Goal: Complete application form: Complete application form

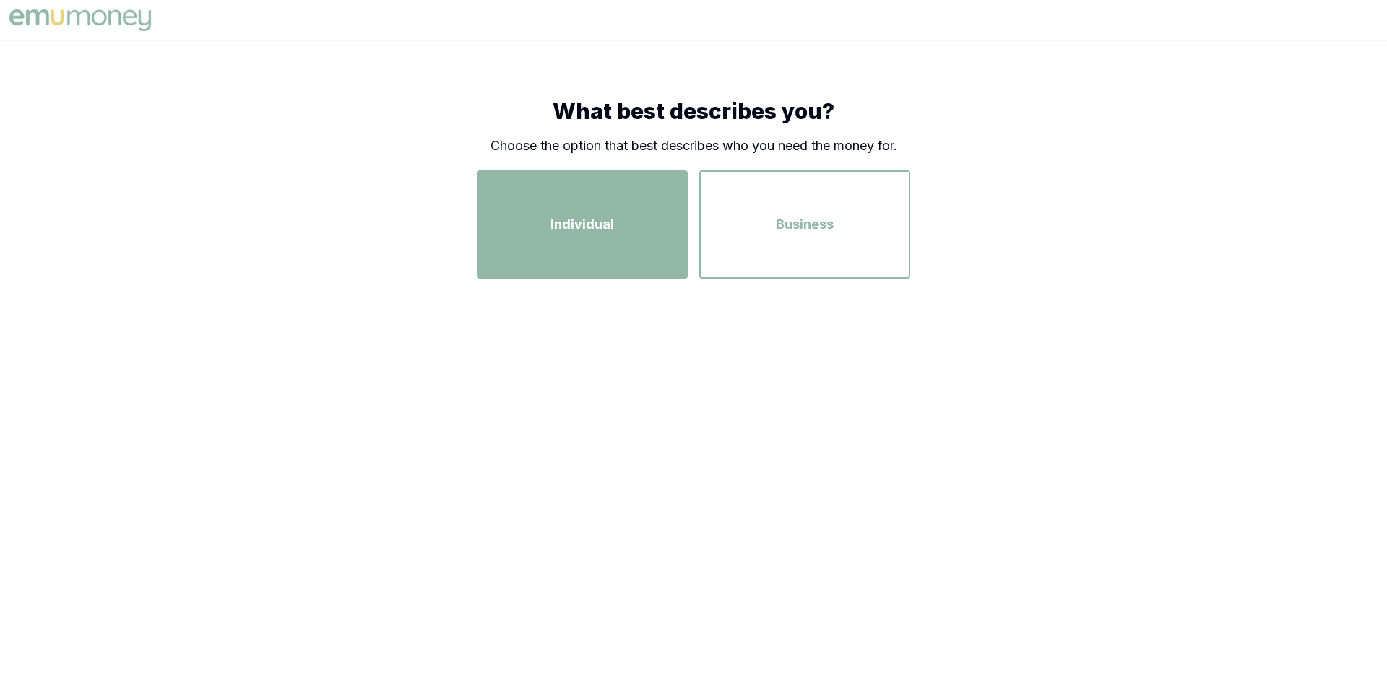
click at [628, 235] on div "Individual" at bounding box center [582, 224] width 185 height 82
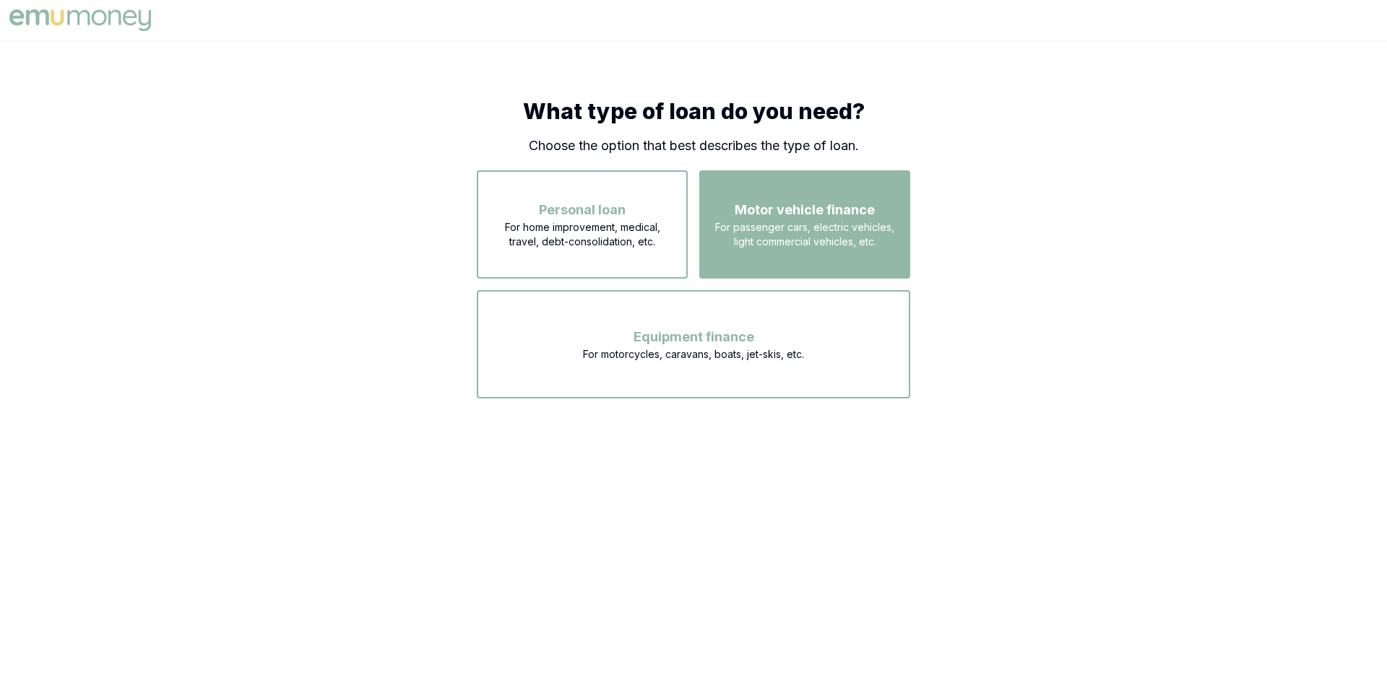
click at [799, 244] on span "For passenger cars, electric vehicles, light commercial vehicles, etc." at bounding box center [804, 234] width 185 height 29
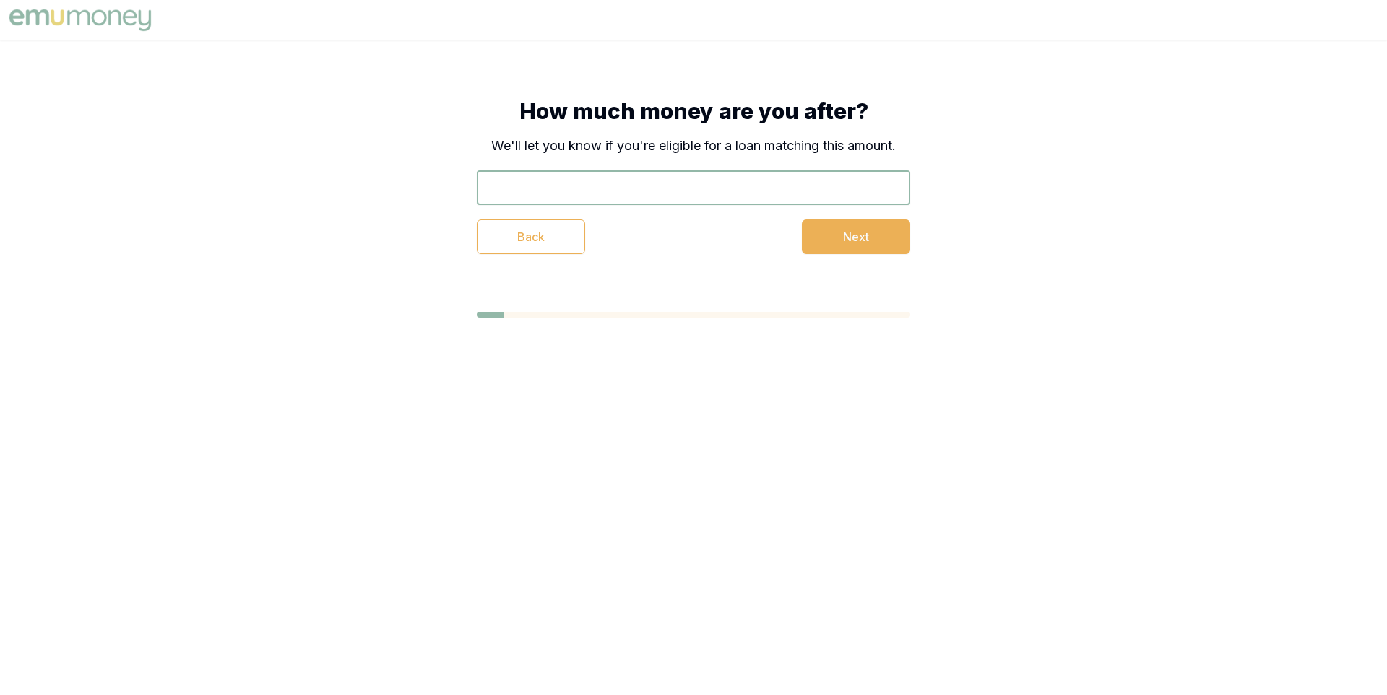
click at [704, 198] on input "text" at bounding box center [693, 187] width 433 height 35
type input "$30,000"
click at [837, 233] on button "Next" at bounding box center [856, 237] width 108 height 35
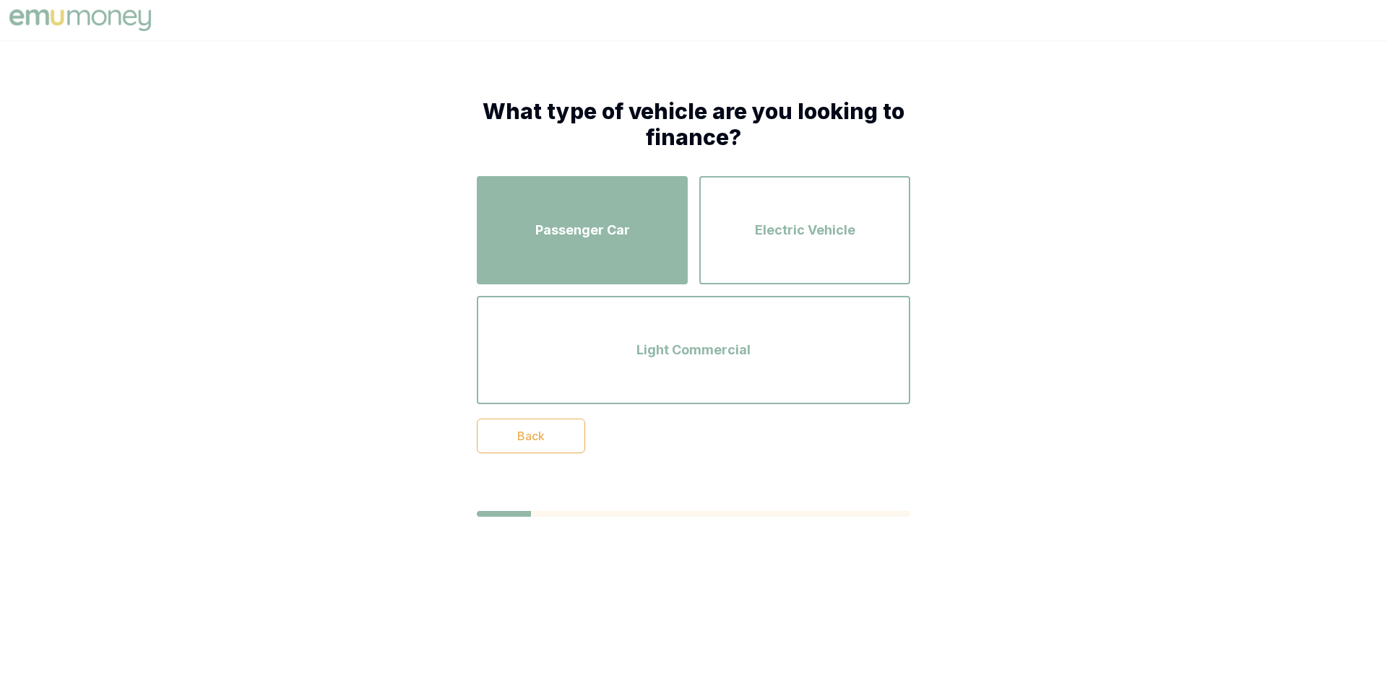
click at [596, 246] on div "Passenger Car" at bounding box center [582, 230] width 185 height 82
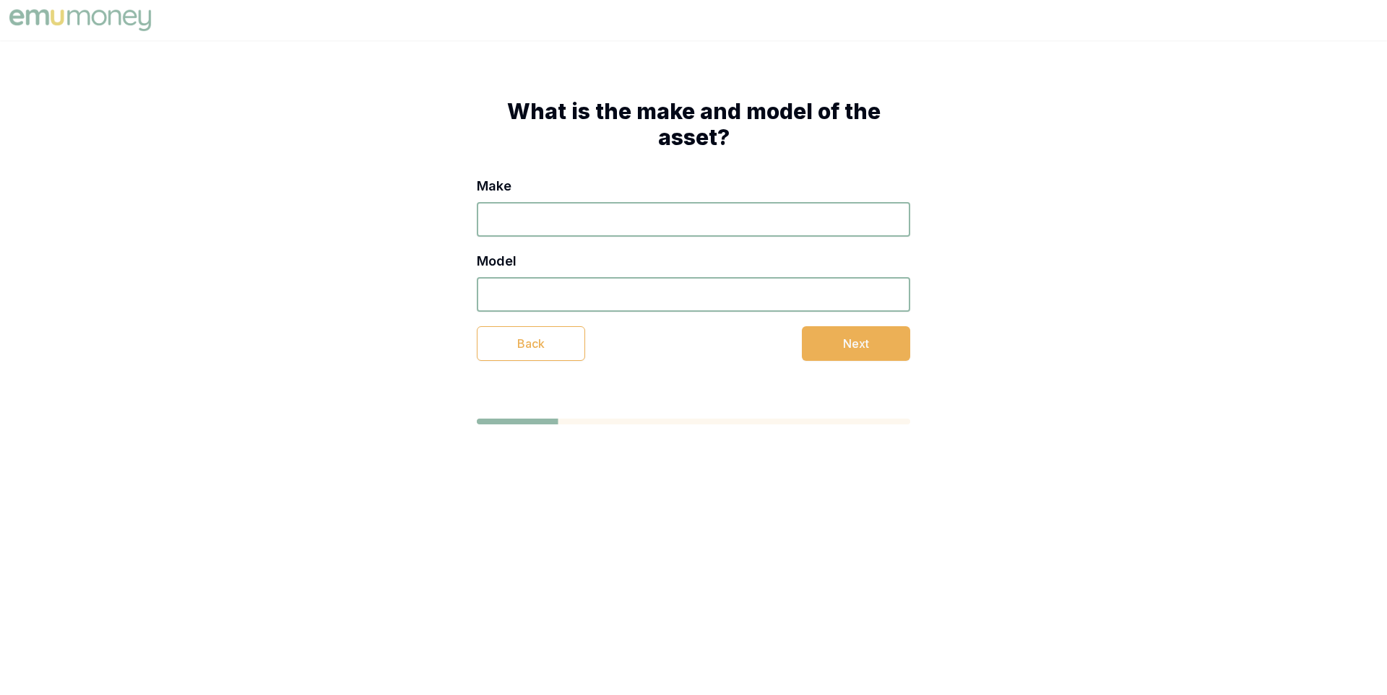
click at [597, 214] on input "Make" at bounding box center [693, 219] width 433 height 35
type input "fdfd"
click at [659, 312] on div "Make fdfd Model Back Next" at bounding box center [693, 268] width 433 height 185
type input "dfdf"
click at [825, 350] on button "Next" at bounding box center [856, 343] width 108 height 35
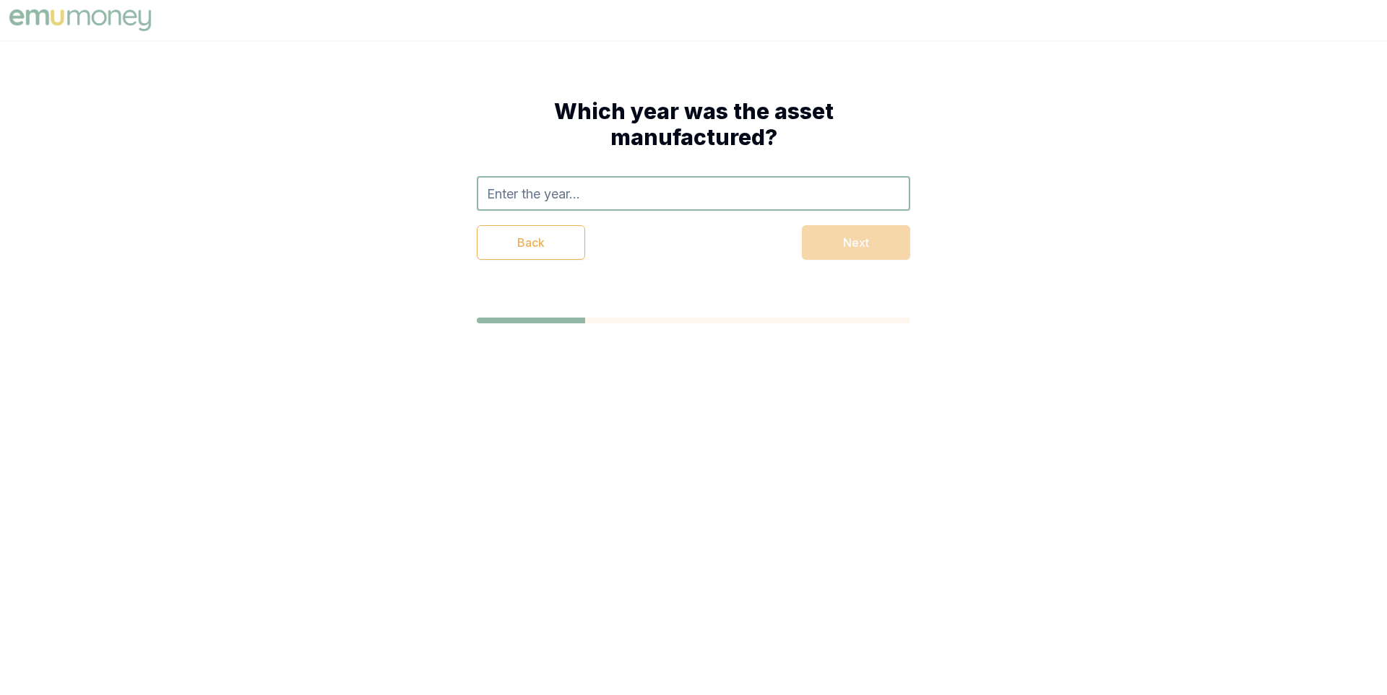
click at [712, 201] on input "text" at bounding box center [693, 193] width 433 height 35
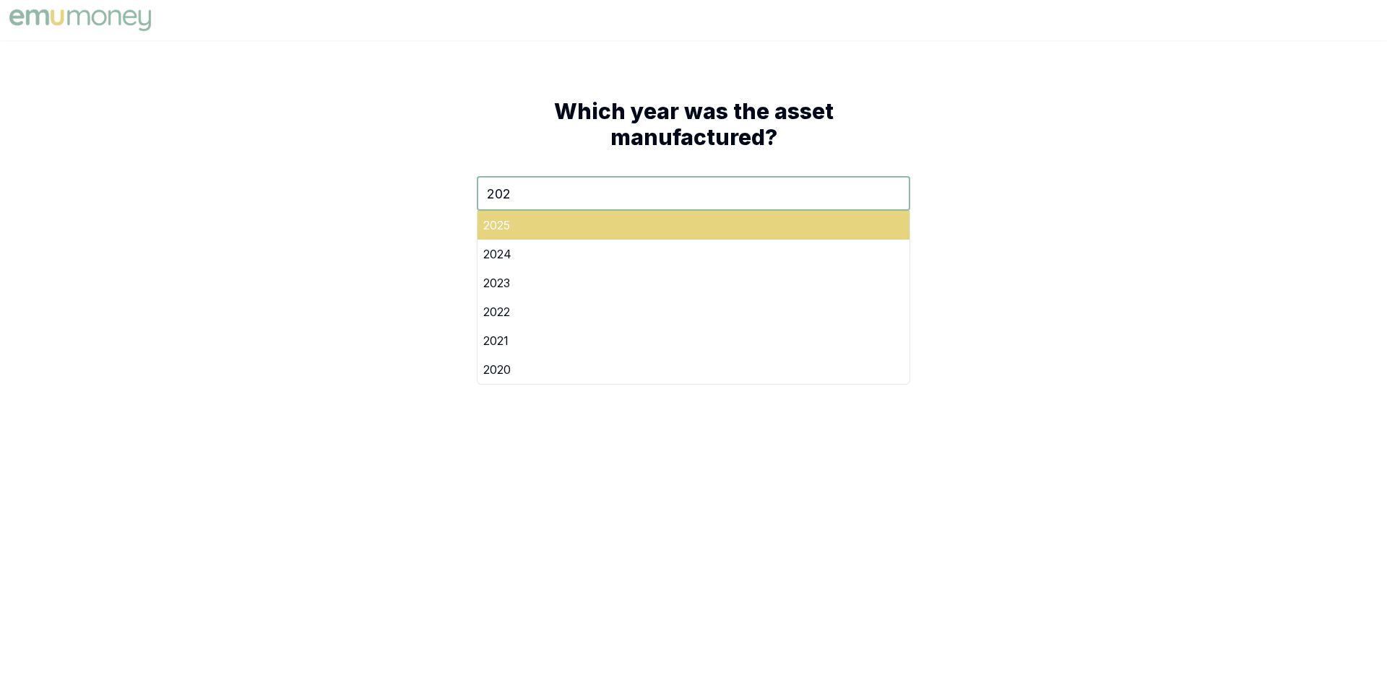
type input "202"
click at [743, 218] on div "2025" at bounding box center [693, 225] width 432 height 29
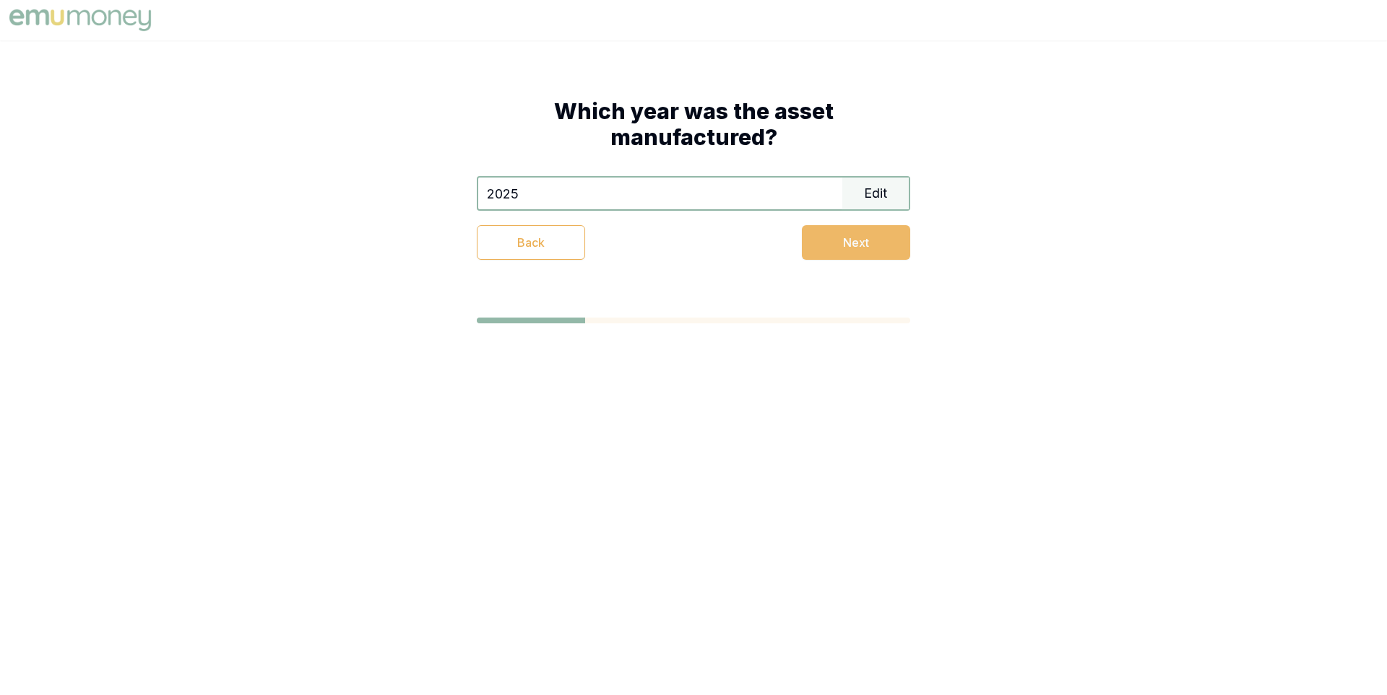
click at [821, 253] on button "Next" at bounding box center [856, 242] width 108 height 35
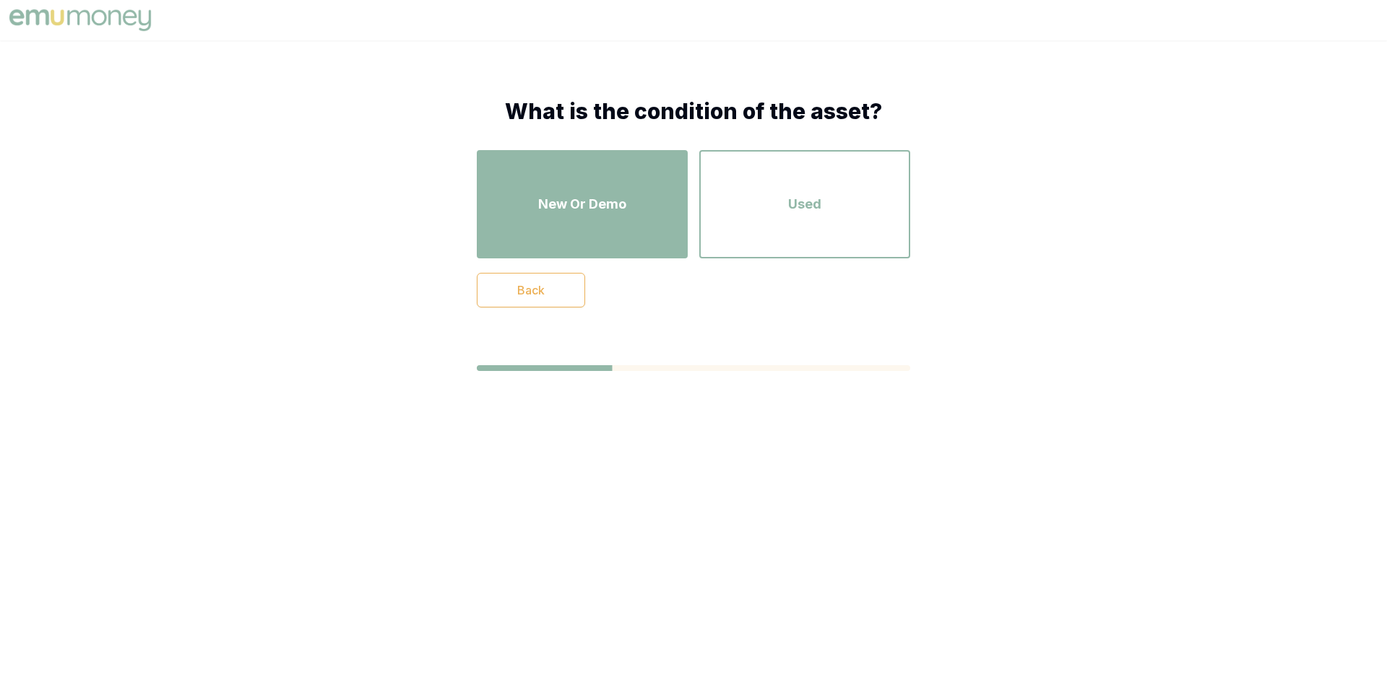
click at [611, 204] on span "New Or Demo" at bounding box center [582, 204] width 88 height 20
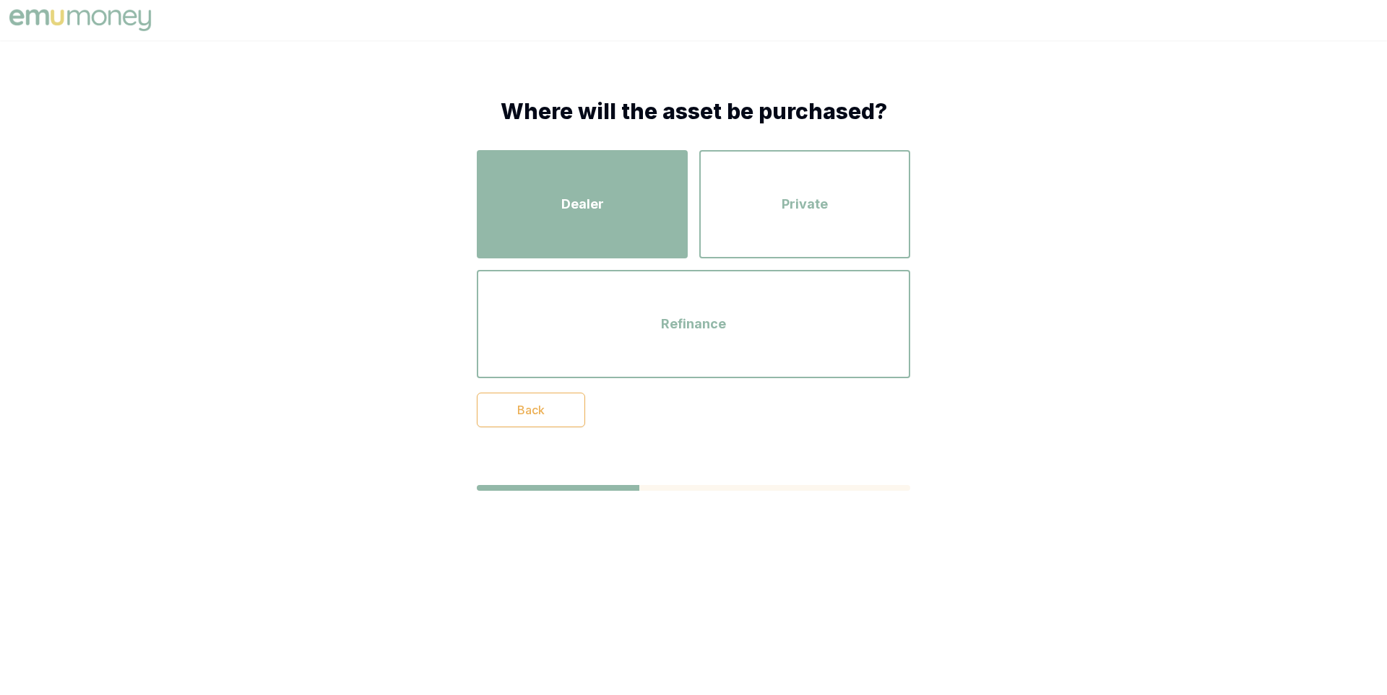
click at [625, 203] on div "Dealer" at bounding box center [582, 204] width 185 height 82
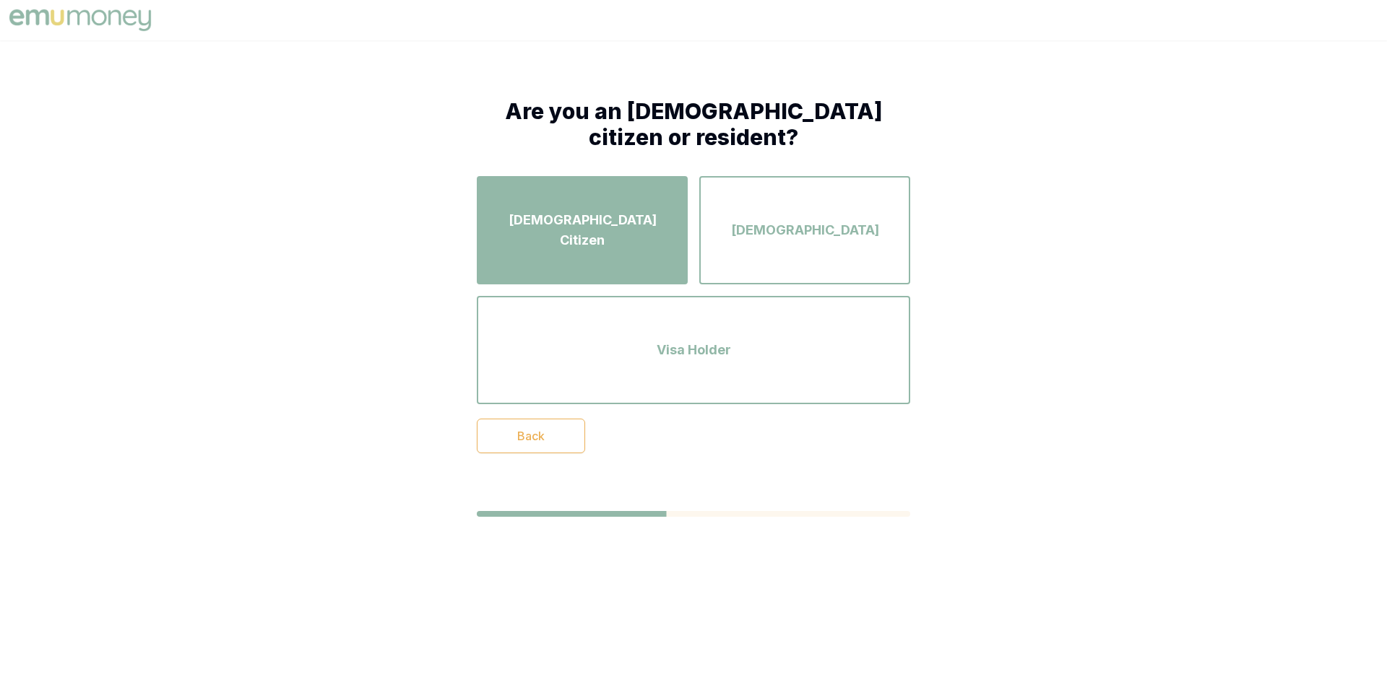
click at [638, 236] on span "[DEMOGRAPHIC_DATA] Citizen" at bounding box center [582, 230] width 185 height 40
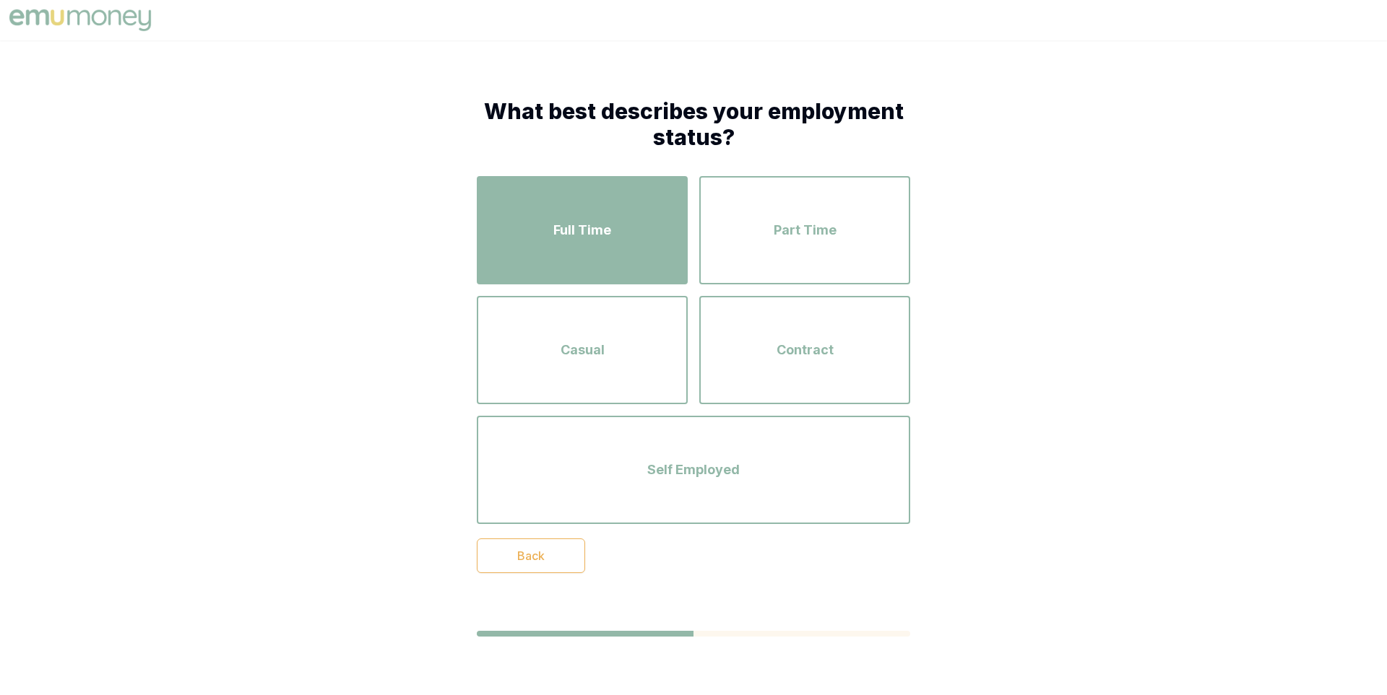
click at [657, 233] on div "Full Time" at bounding box center [582, 230] width 185 height 82
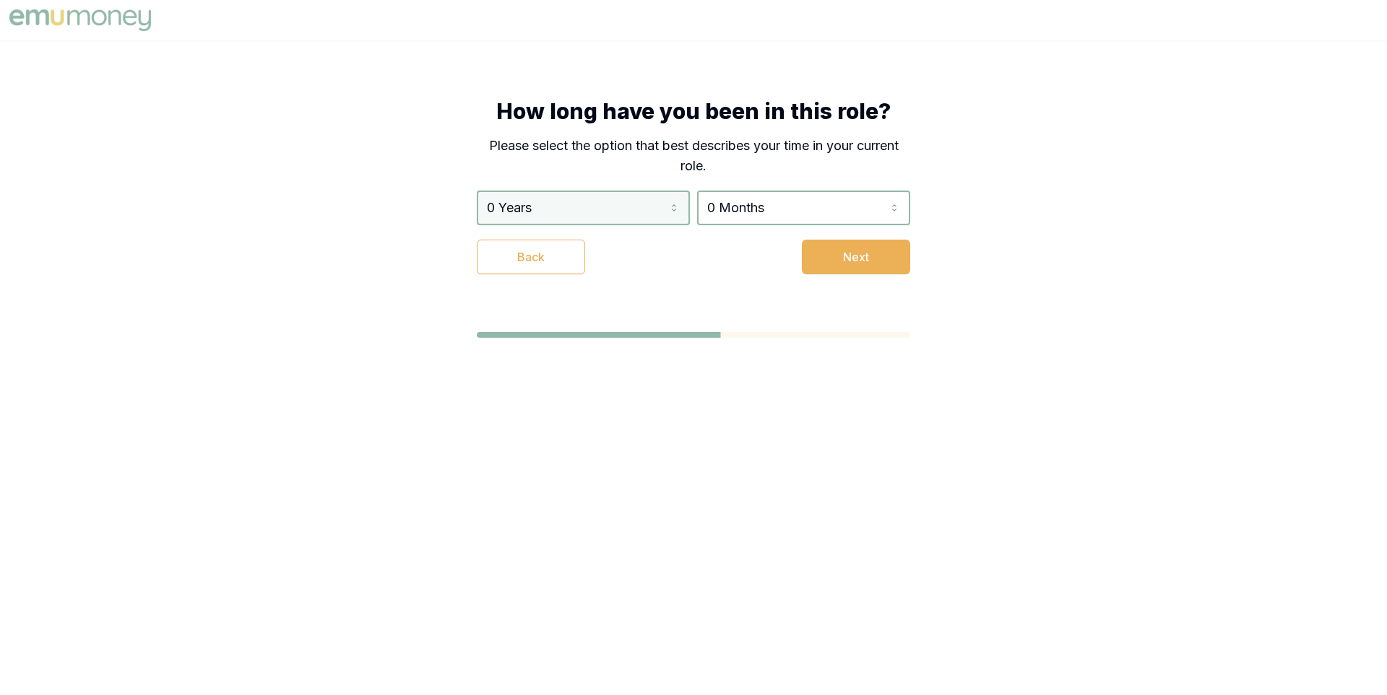
click at [644, 201] on html "How long have you been in this role? Please select the option that best describ…" at bounding box center [693, 347] width 1387 height 695
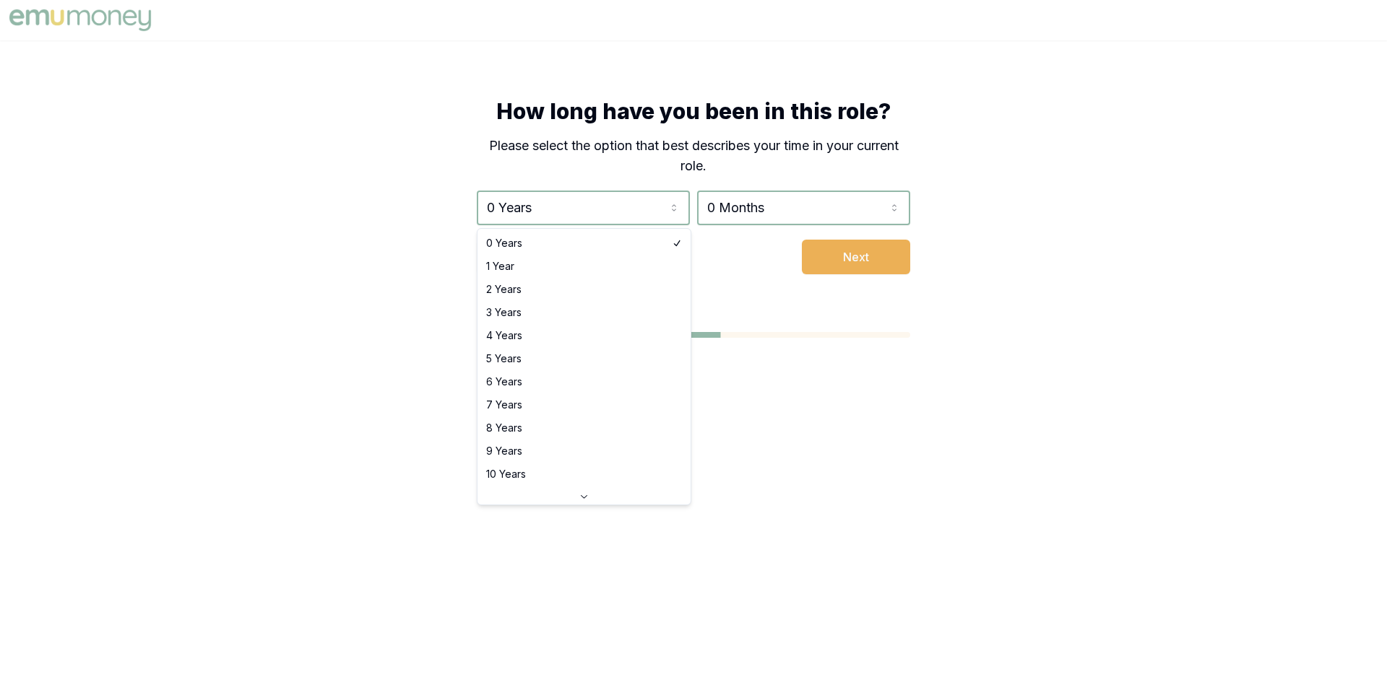
select select "3"
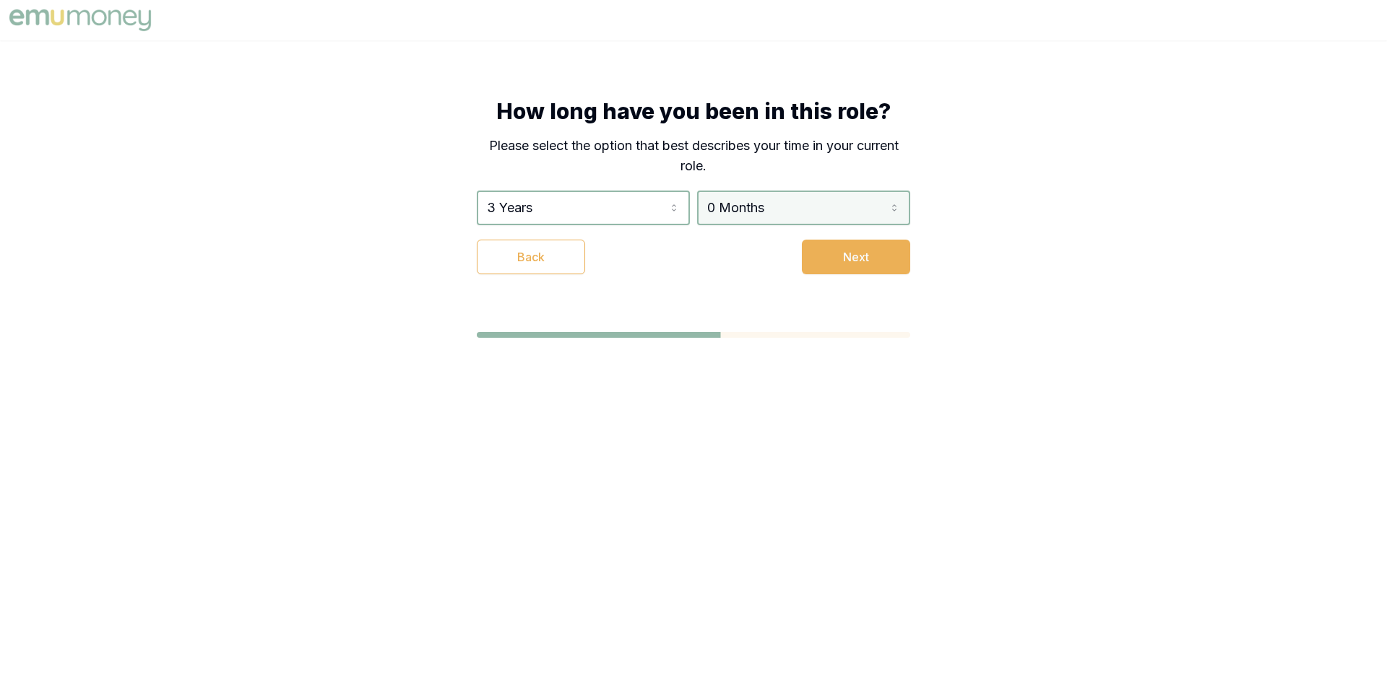
click at [758, 218] on html "How long have you been in this role? Please select the option that best describ…" at bounding box center [693, 347] width 1387 height 695
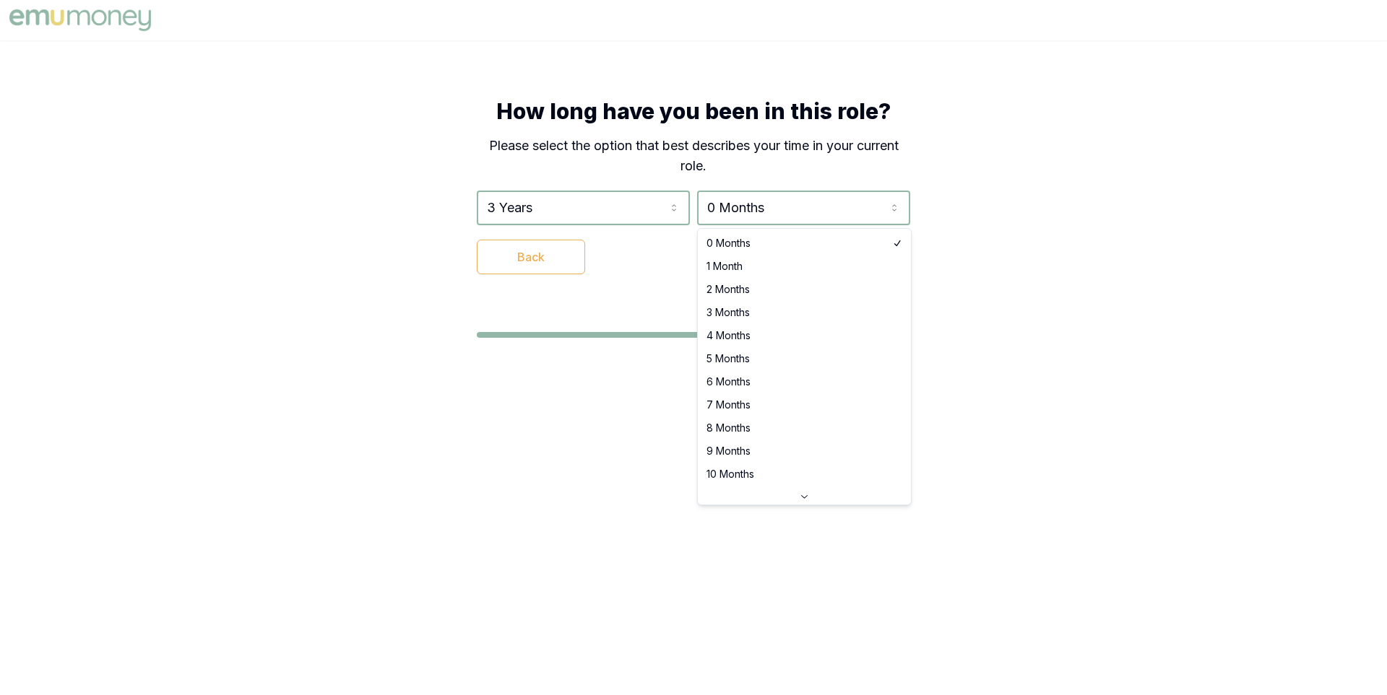
select select "4"
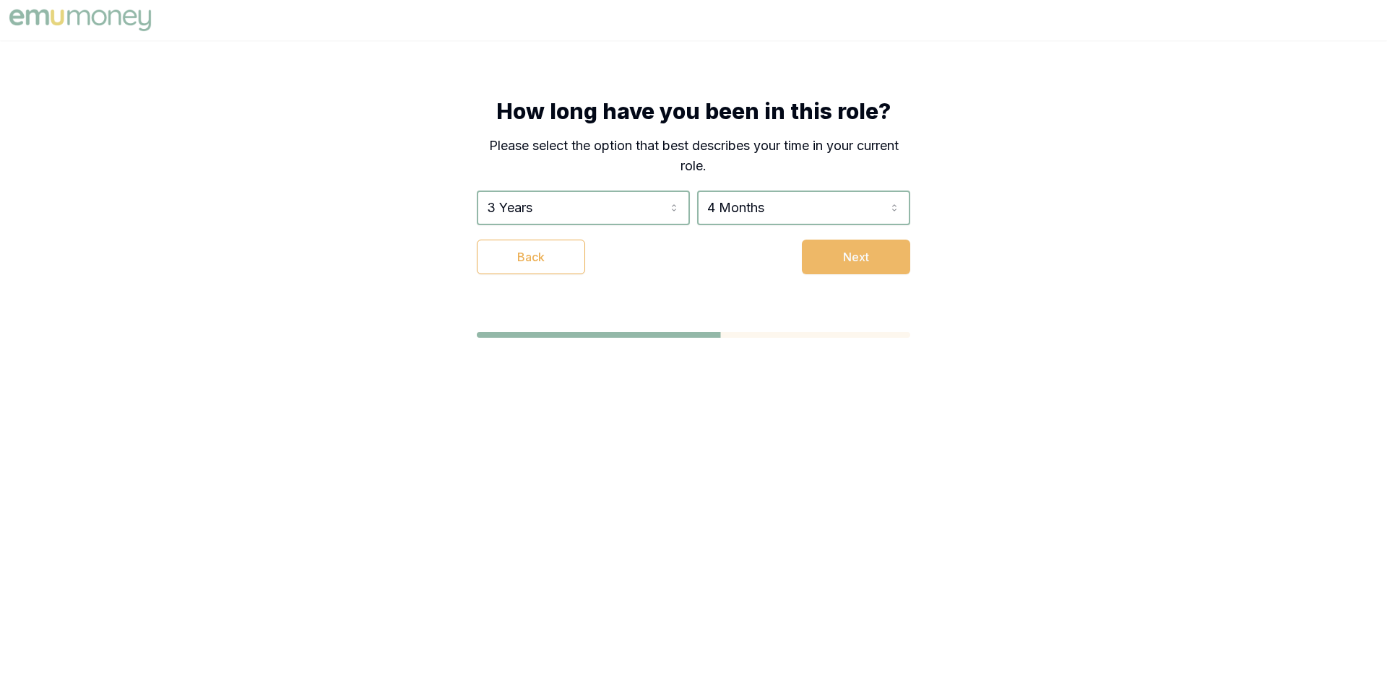
click at [842, 257] on button "Next" at bounding box center [856, 257] width 108 height 35
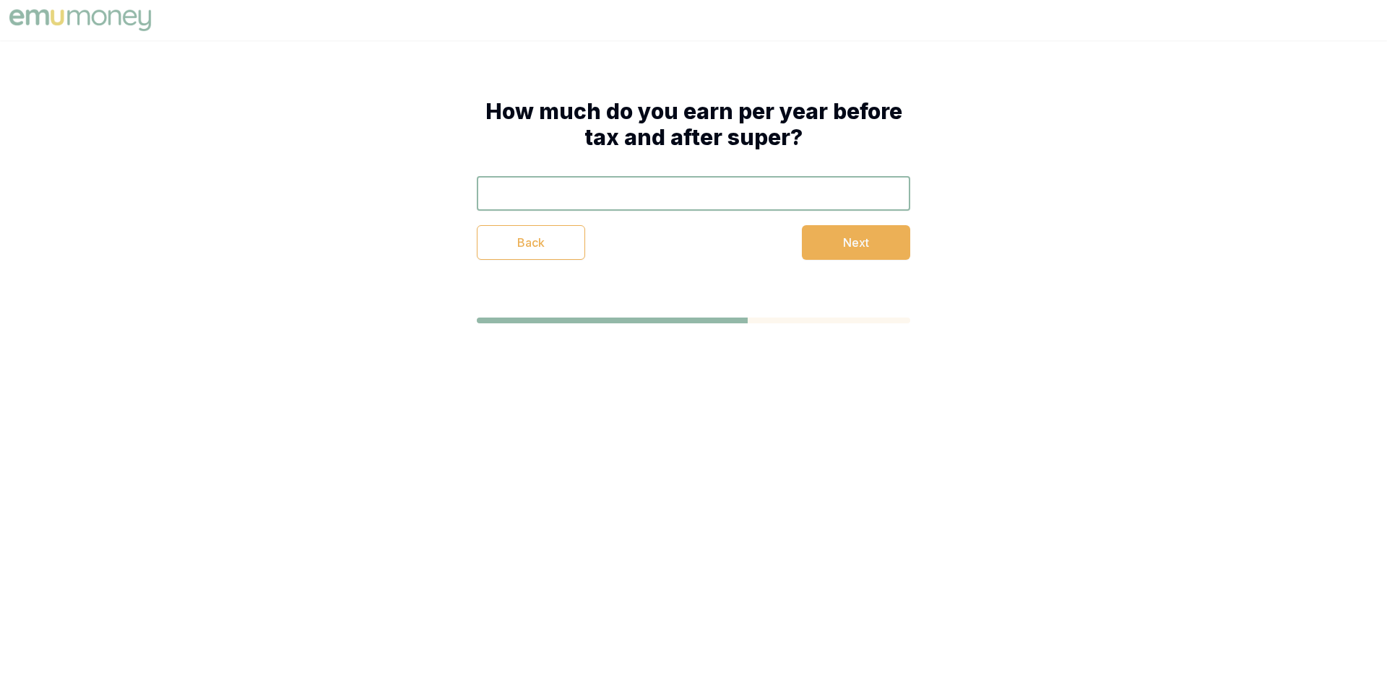
click at [597, 188] on input "text" at bounding box center [693, 193] width 433 height 35
type input "$120,000"
click at [838, 245] on button "Next" at bounding box center [856, 242] width 108 height 35
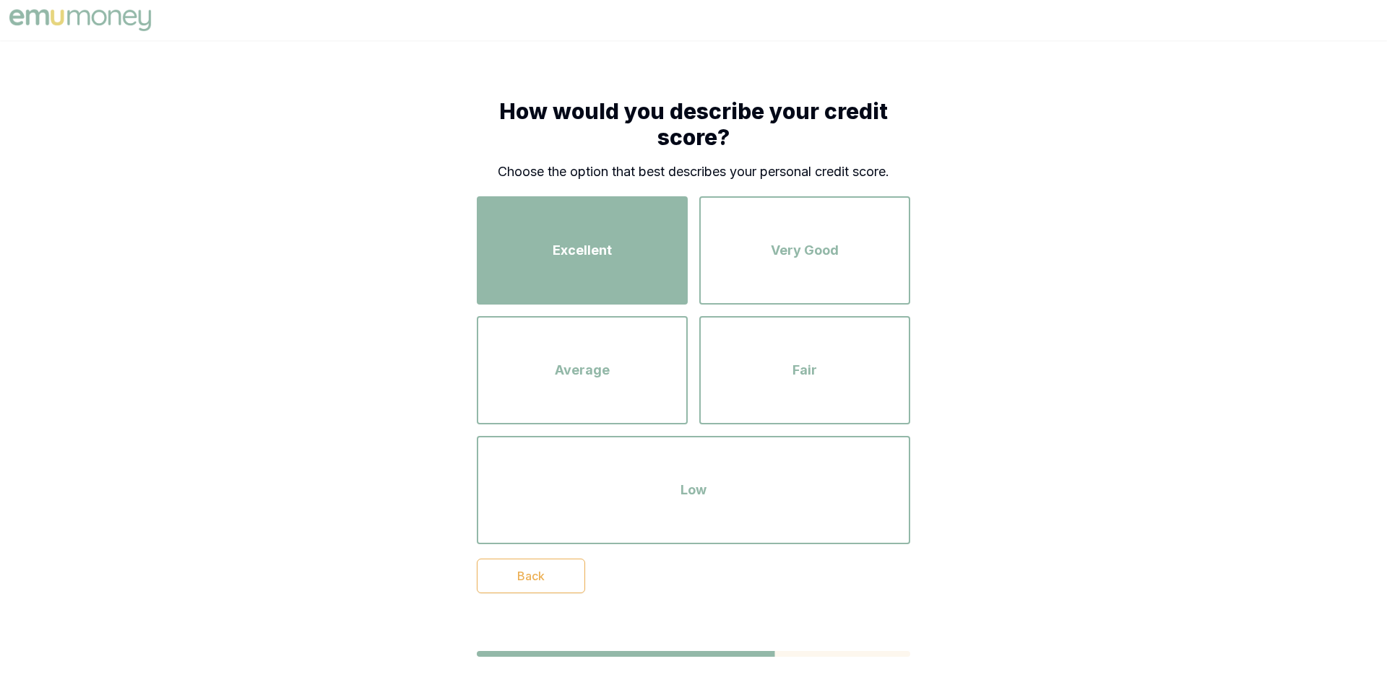
click at [599, 237] on div "Excellent" at bounding box center [582, 250] width 185 height 82
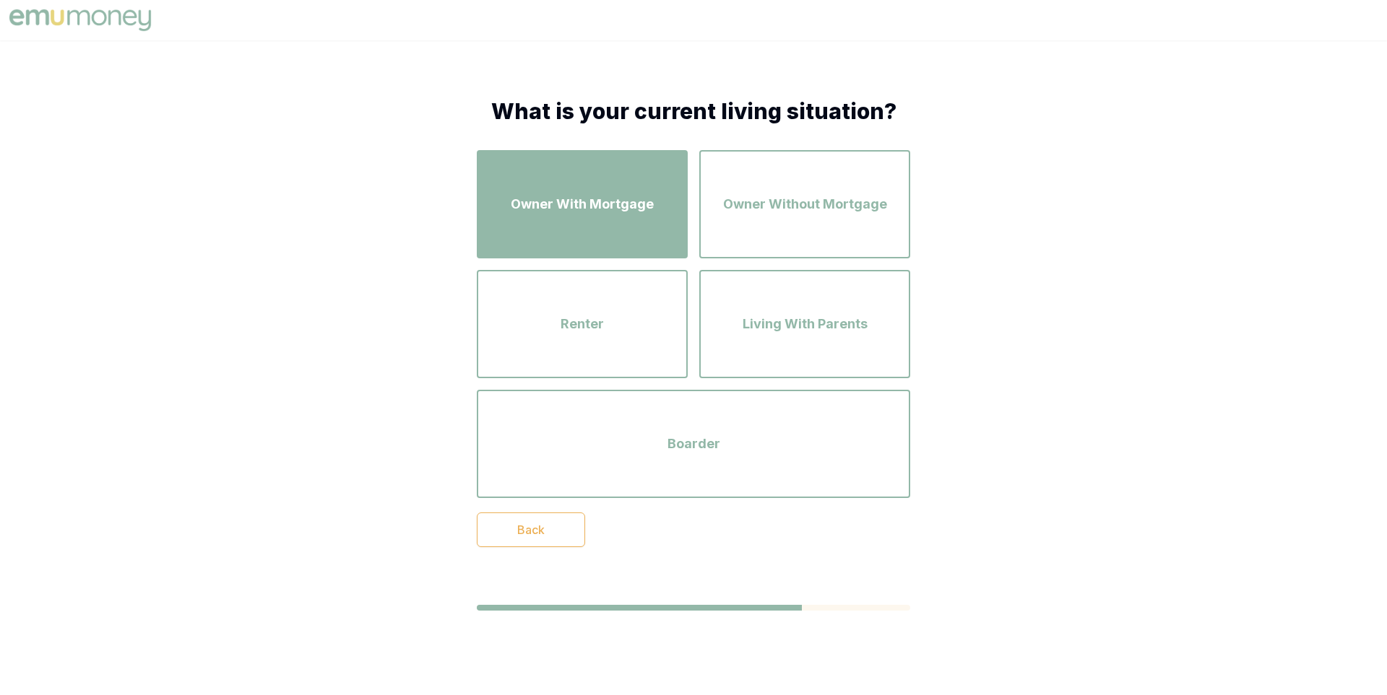
click at [628, 220] on div "Owner With Mortgage" at bounding box center [582, 204] width 185 height 82
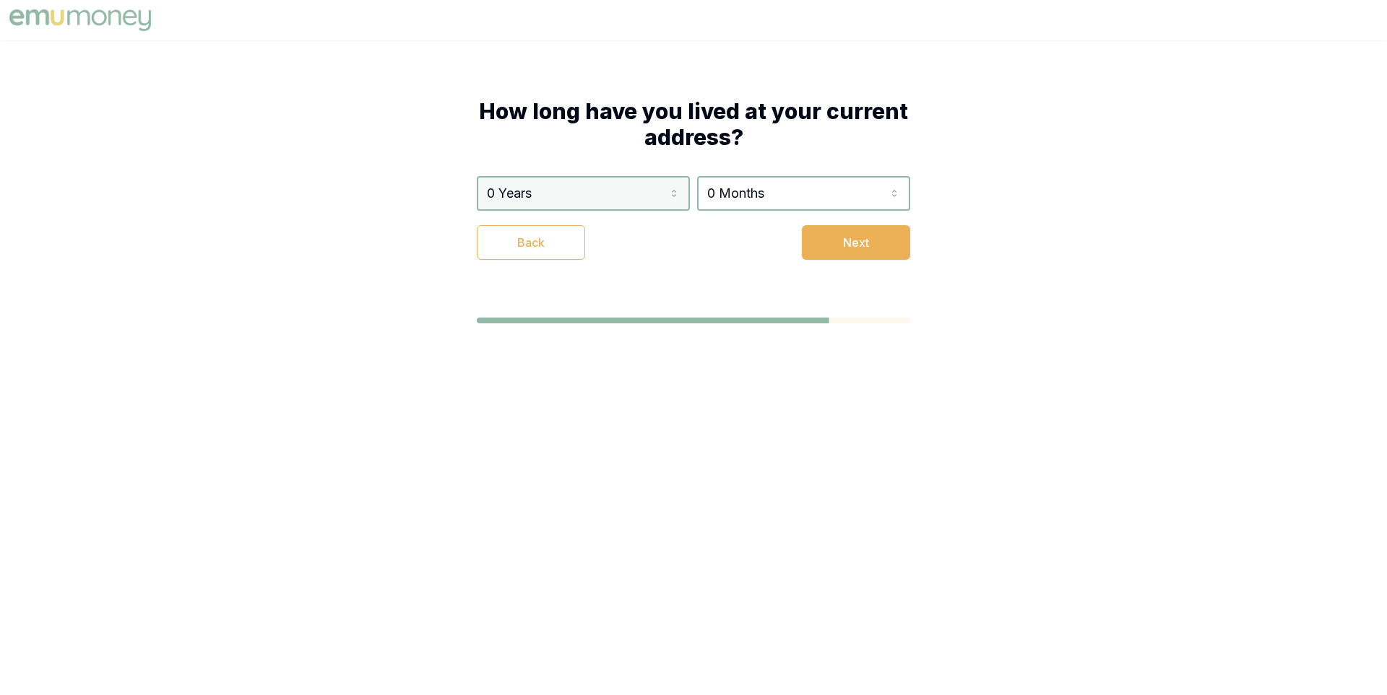
click at [631, 199] on html "How long have you lived at your current address? 0 Years 0 Years 1 Year 2 Years…" at bounding box center [693, 347] width 1387 height 695
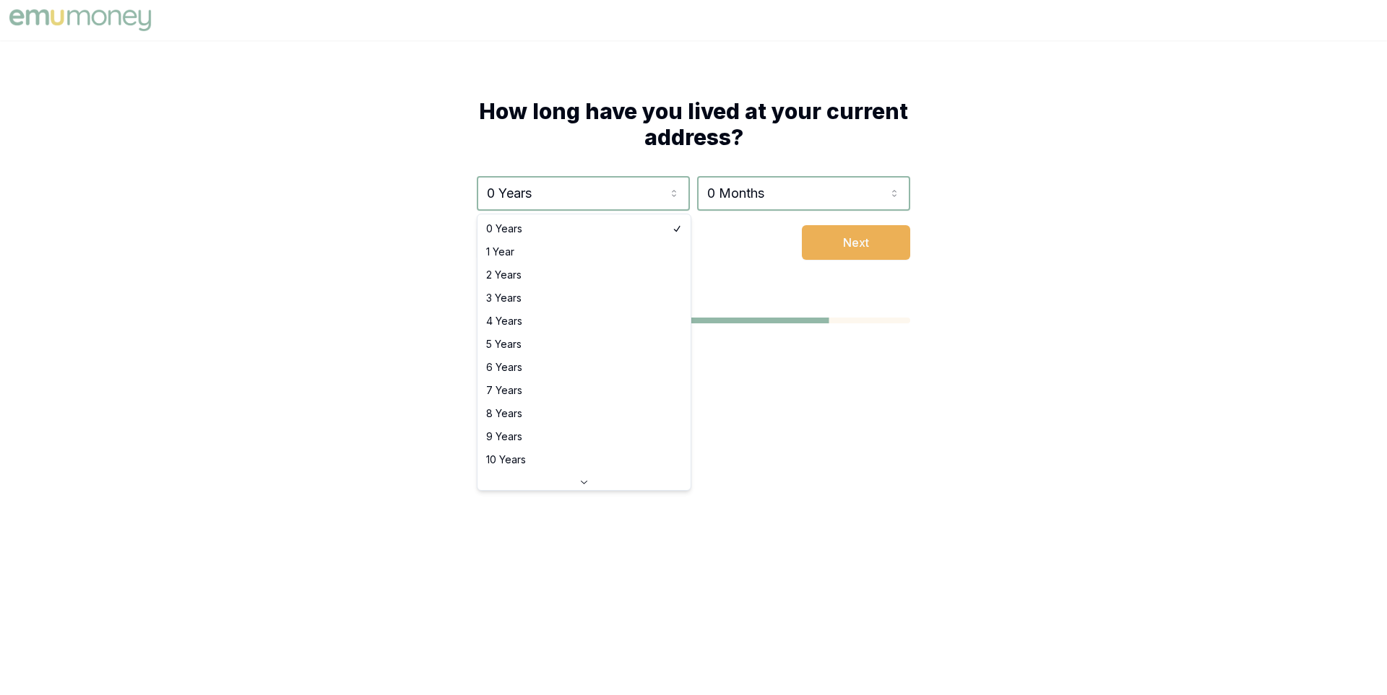
select select "4"
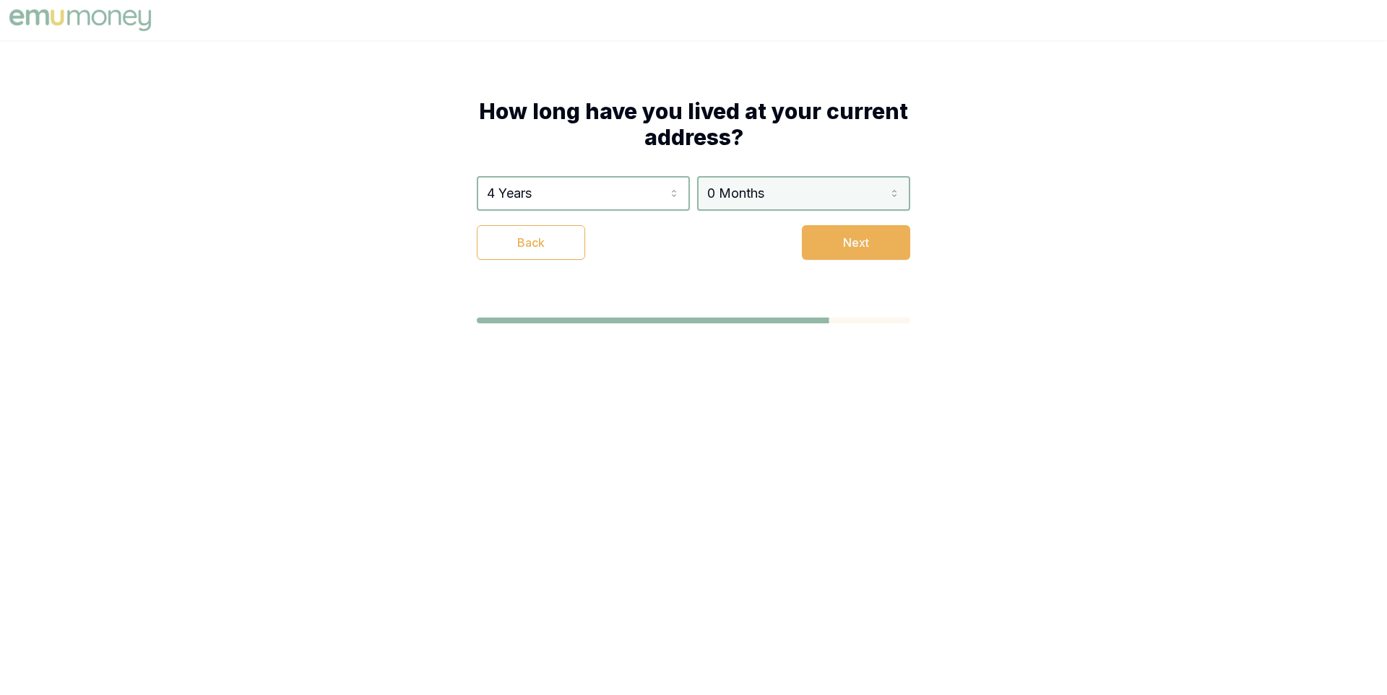
click at [820, 188] on html "How long have you lived at your current address? 4 Years 0 Years 1 Year 2 Years…" at bounding box center [693, 347] width 1387 height 695
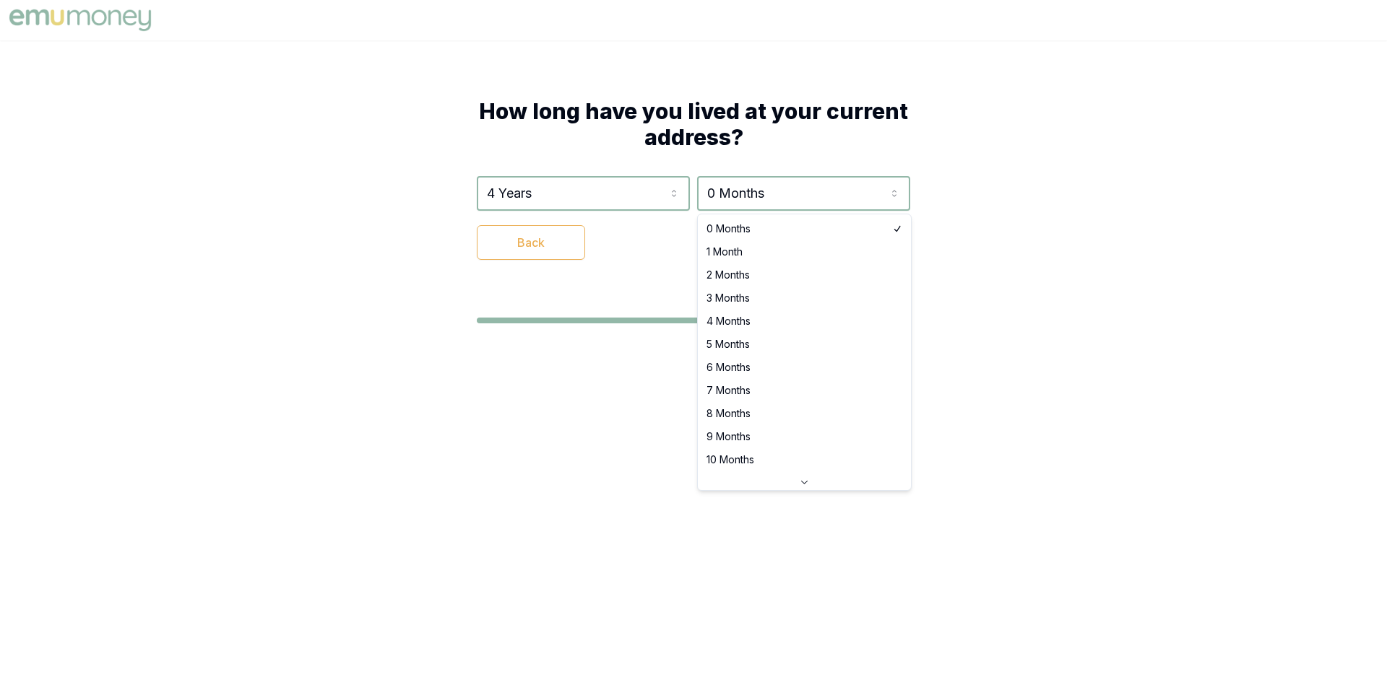
select select "4"
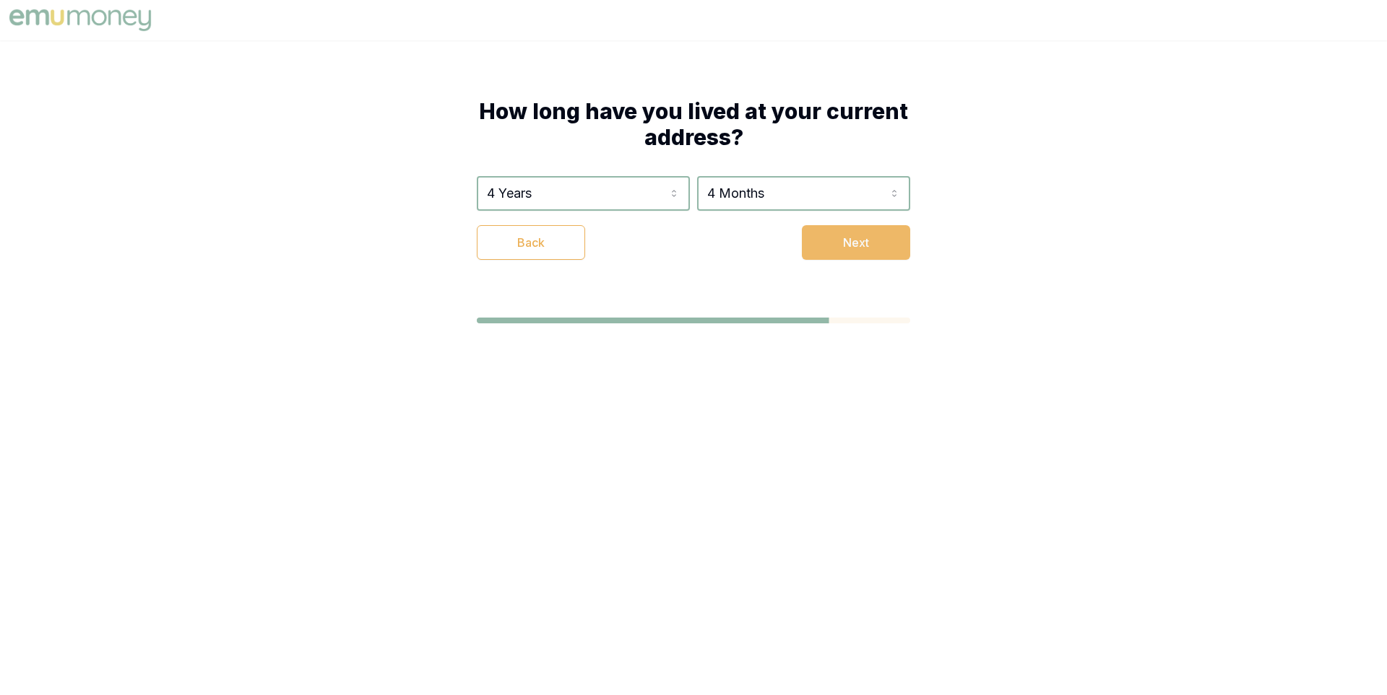
click at [871, 238] on button "Next" at bounding box center [856, 242] width 108 height 35
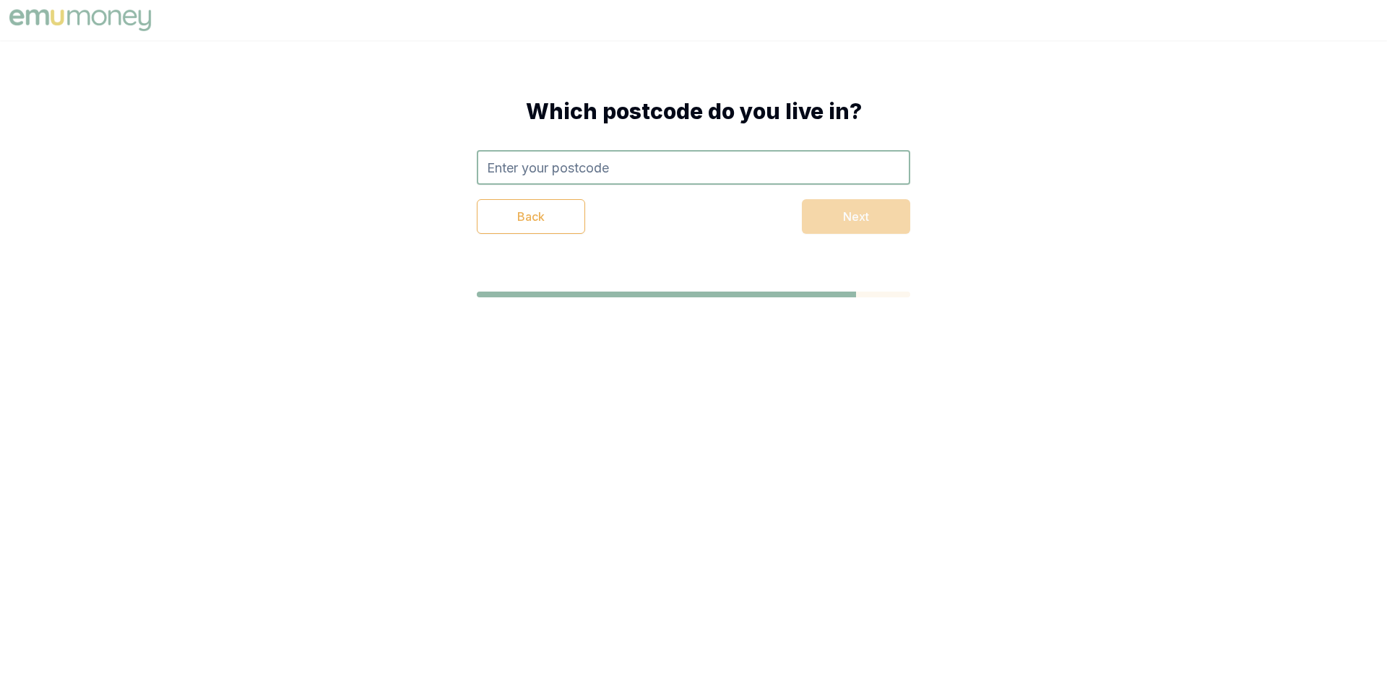
click at [574, 159] on input "text" at bounding box center [693, 167] width 433 height 35
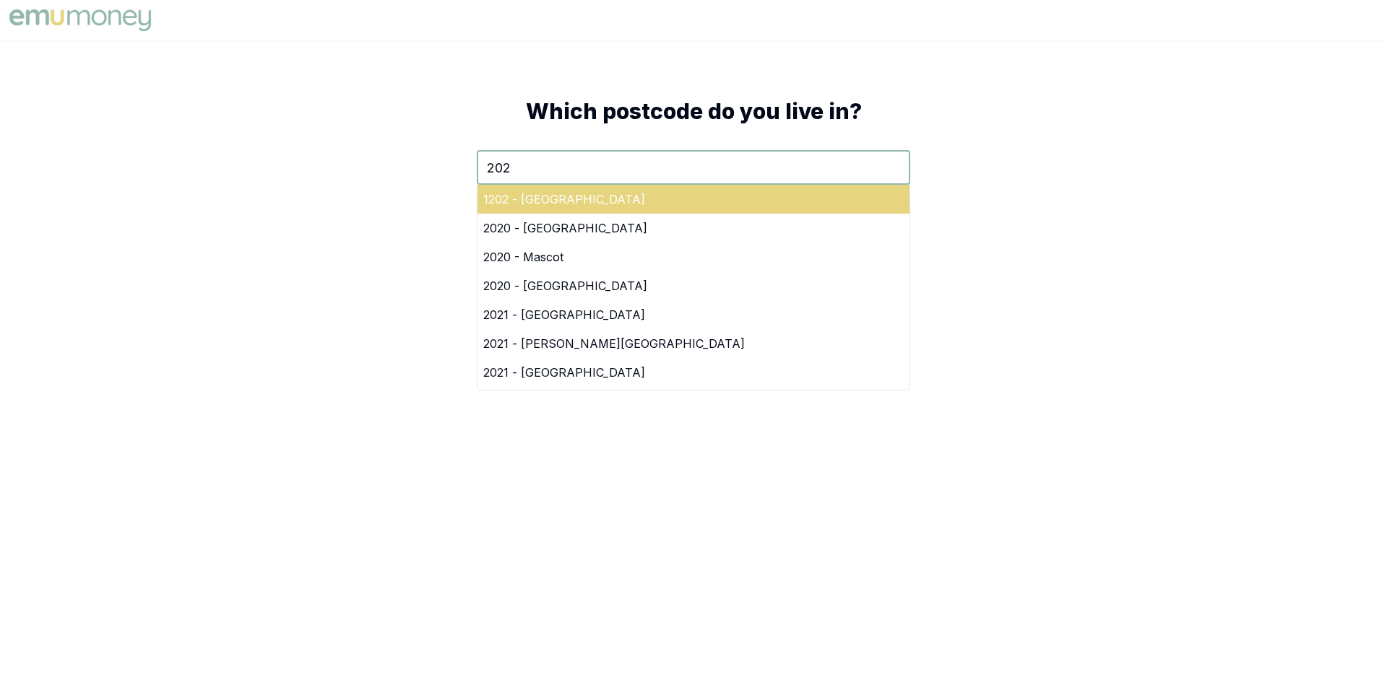
type input "202"
click at [693, 201] on div "1202 - [GEOGRAPHIC_DATA]" at bounding box center [693, 199] width 432 height 29
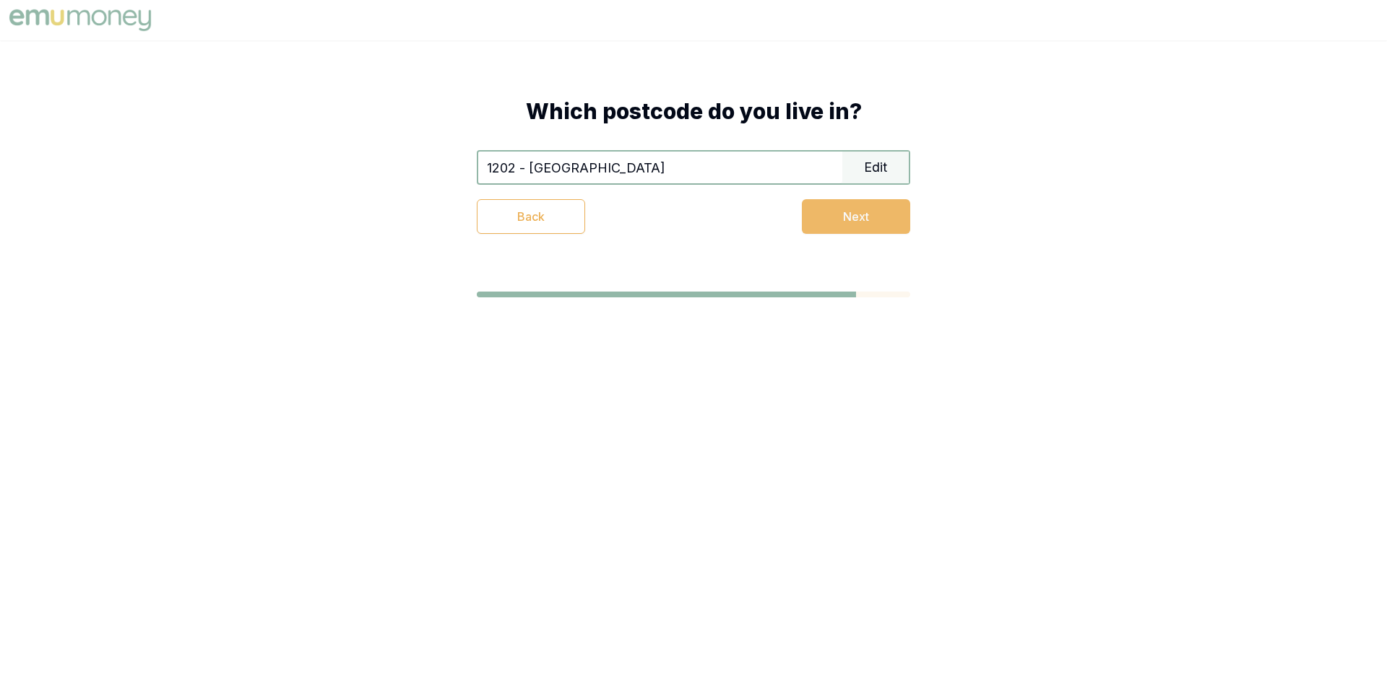
click at [852, 222] on button "Next" at bounding box center [856, 216] width 108 height 35
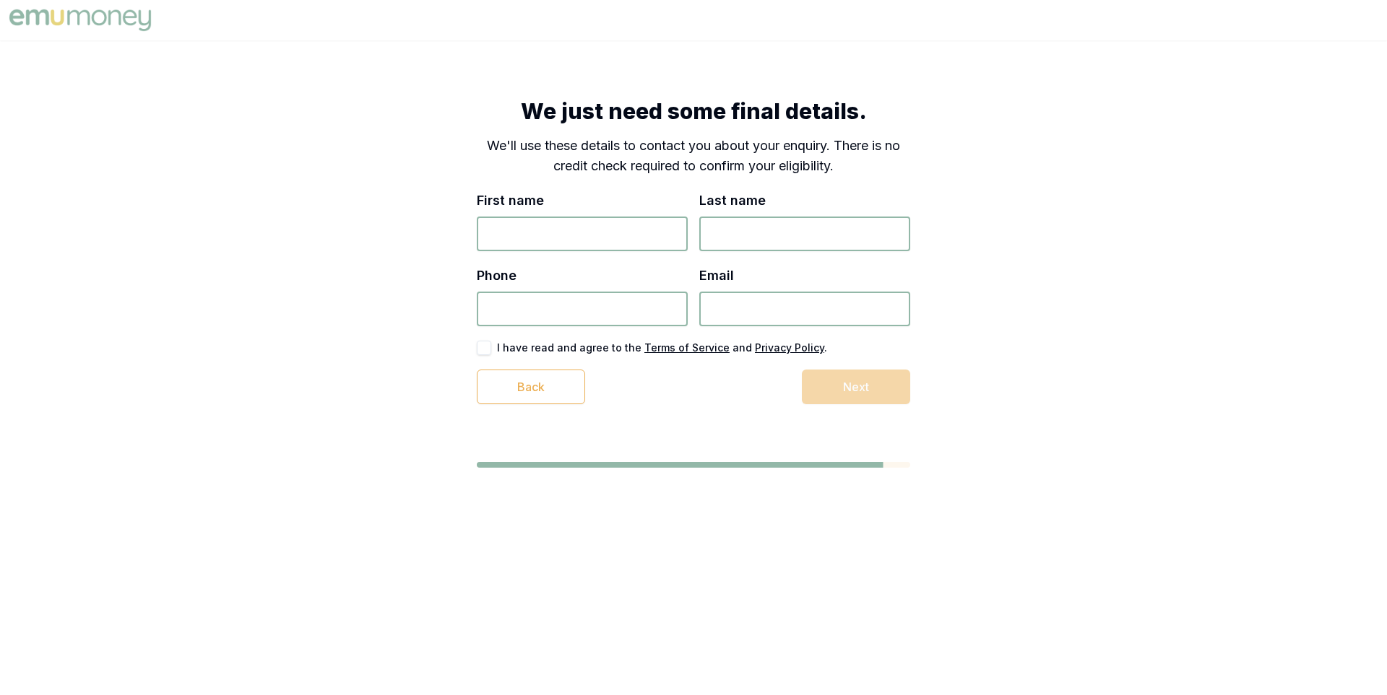
click at [607, 234] on input "First name" at bounding box center [582, 234] width 211 height 35
type input "[PERSON_NAME]"
type input "Test"
type input "7834 789 4378"
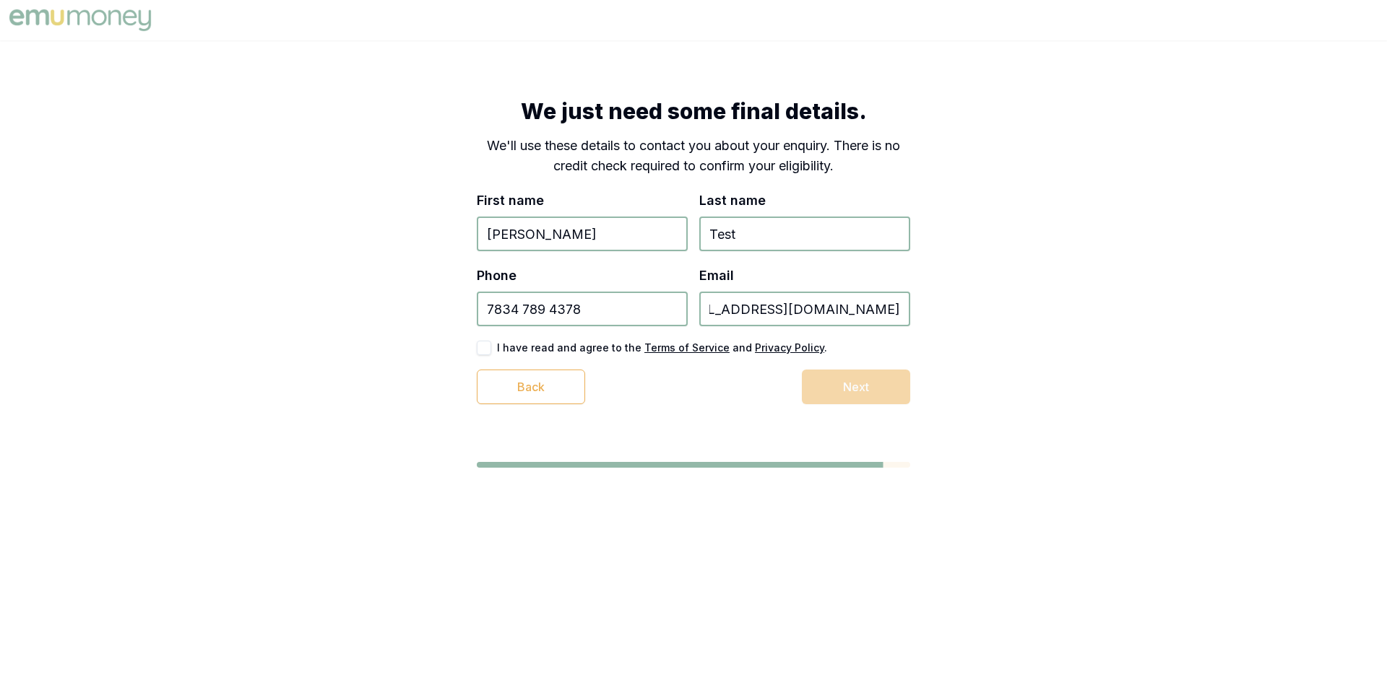
type input "[EMAIL_ADDRESS][DOMAIN_NAME]"
click at [485, 344] on button "button" at bounding box center [484, 348] width 14 height 14
click at [838, 388] on button "Next" at bounding box center [856, 387] width 108 height 35
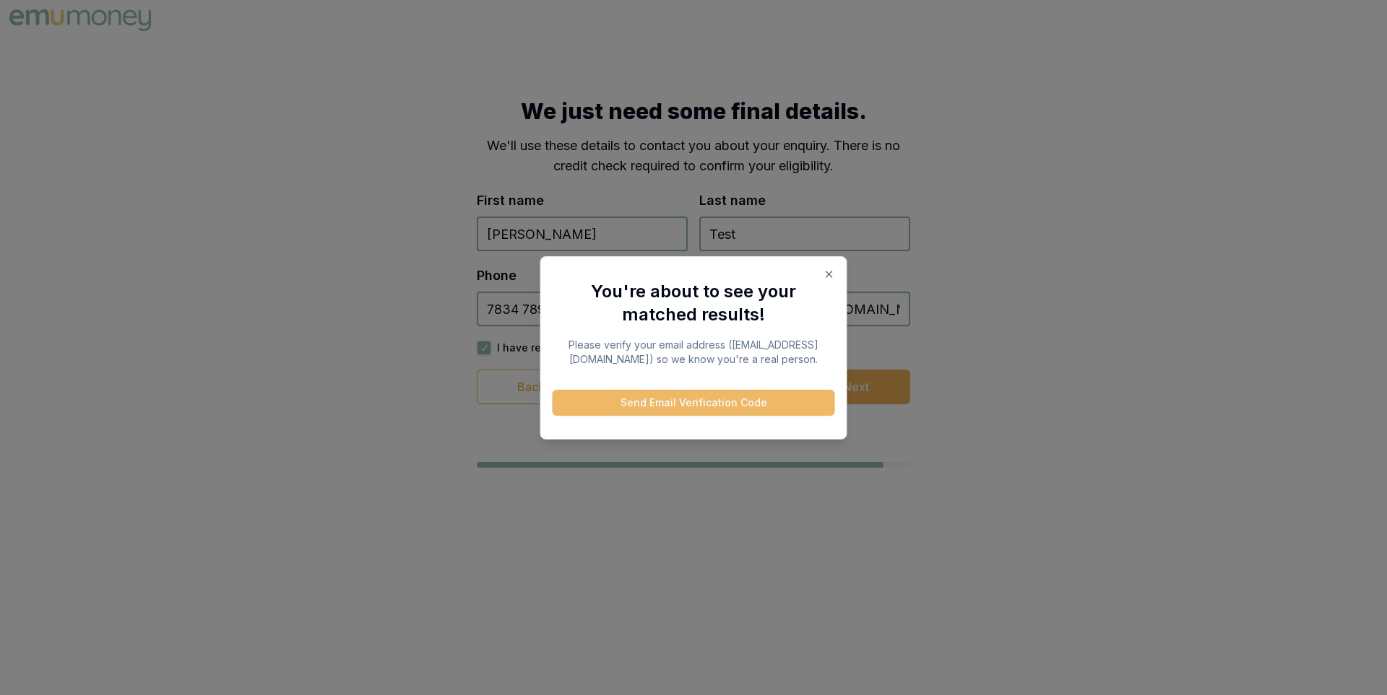
click at [758, 407] on button "Send Email Verification Code" at bounding box center [693, 403] width 282 height 26
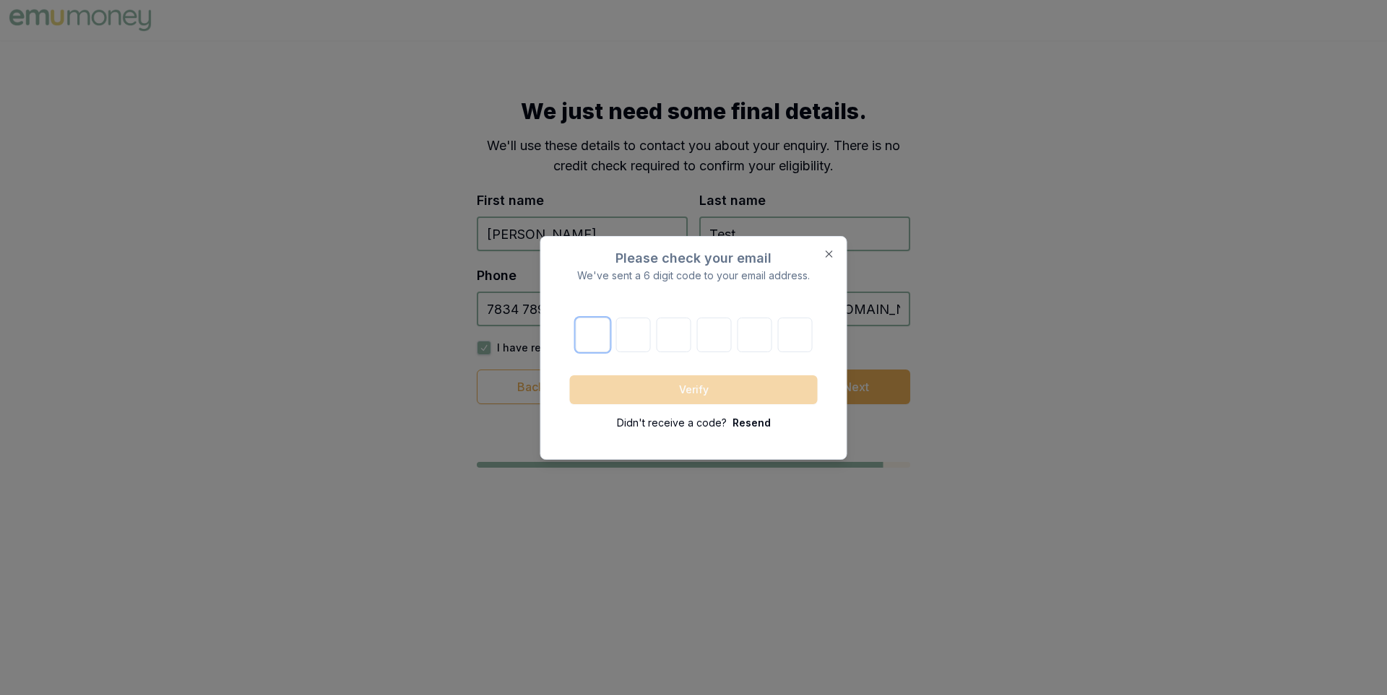
click at [578, 338] on input "text" at bounding box center [592, 335] width 35 height 35
paste input "5"
type input "5"
type input "0"
type input "8"
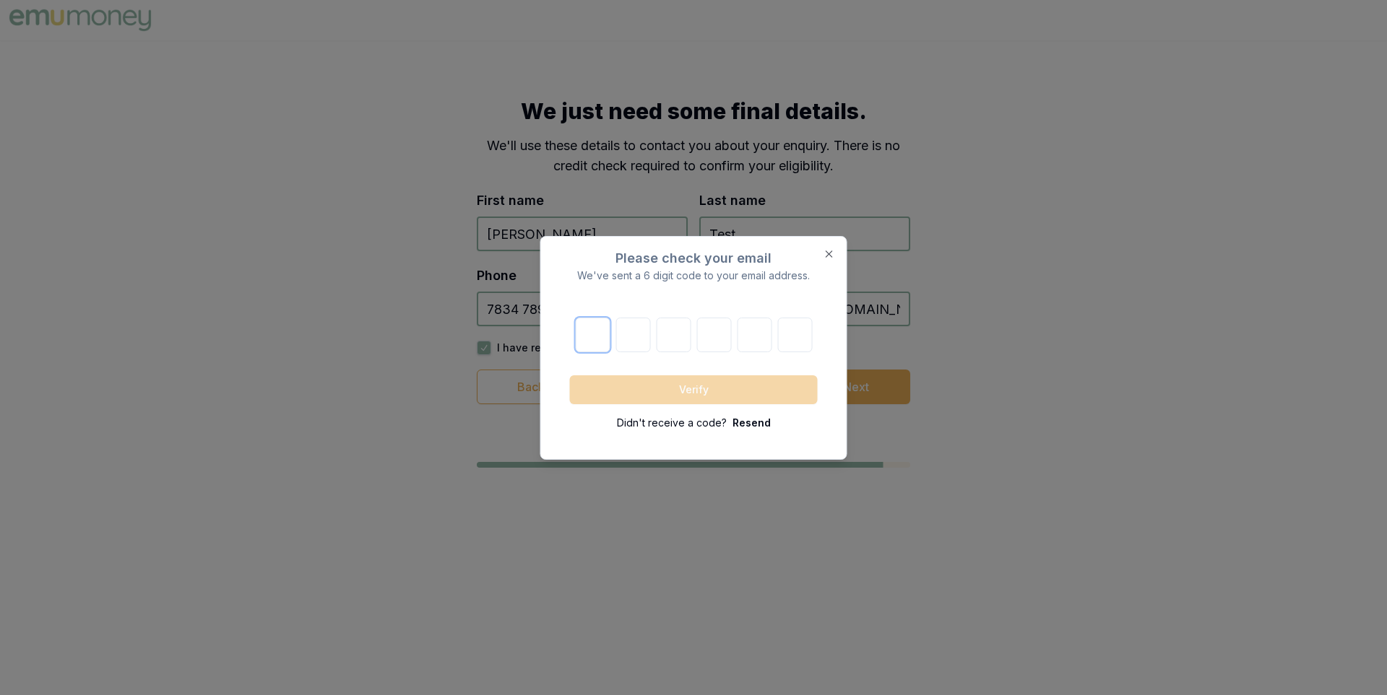
type input "2"
type input "8"
type input "0"
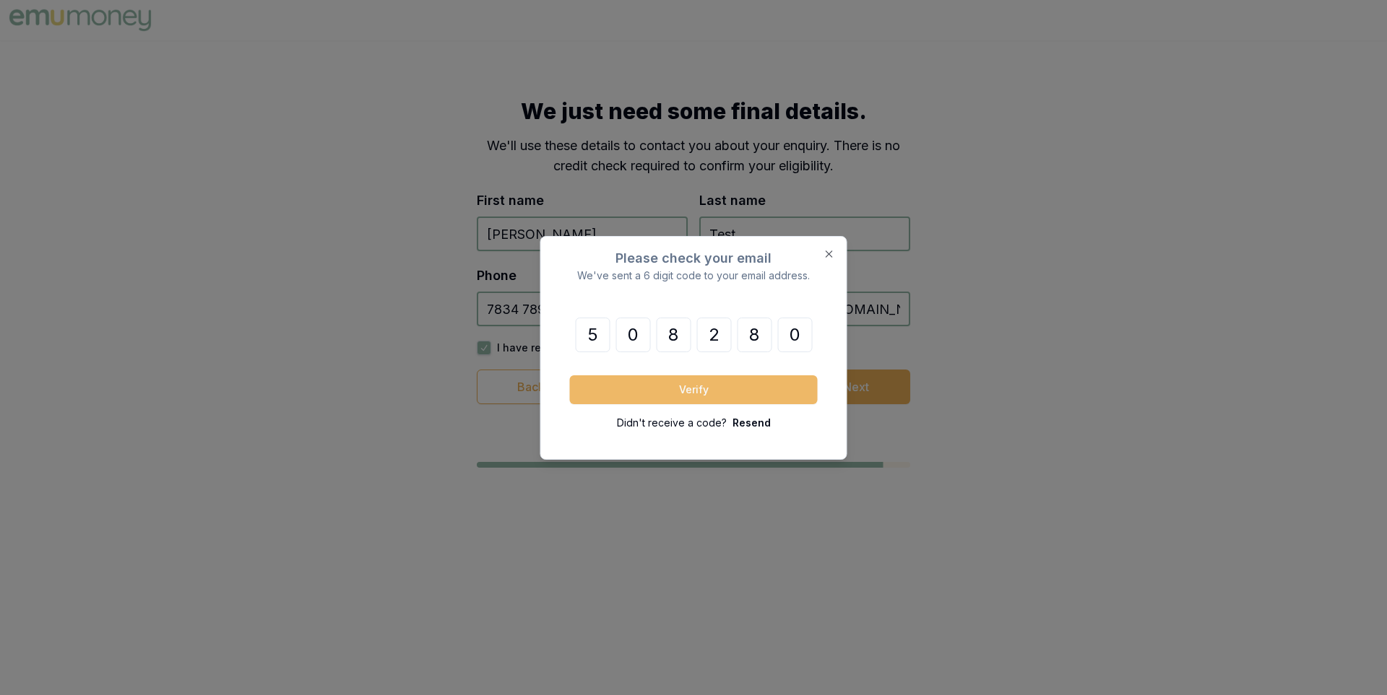
click at [716, 380] on button "Verify" at bounding box center [694, 390] width 248 height 29
